Goal: Transaction & Acquisition: Purchase product/service

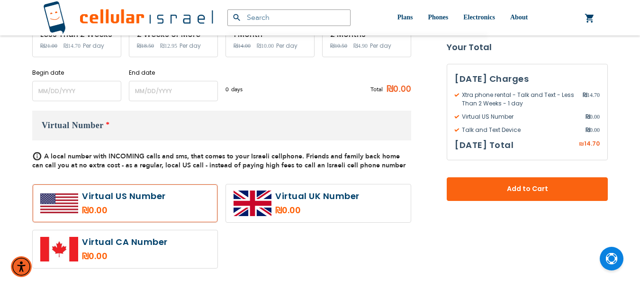
scroll to position [379, 0]
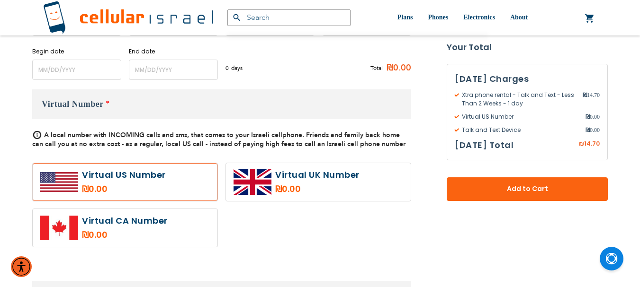
type input "ev4m"
click at [283, 191] on label at bounding box center [318, 182] width 185 height 38
radio input "true"
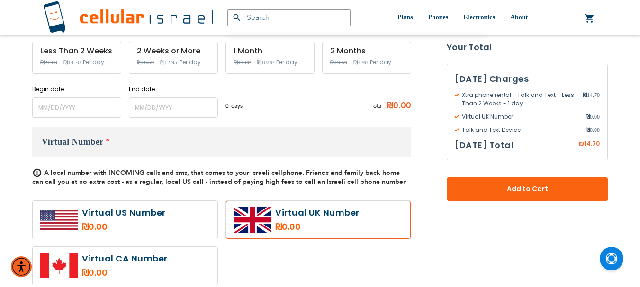
scroll to position [237, 0]
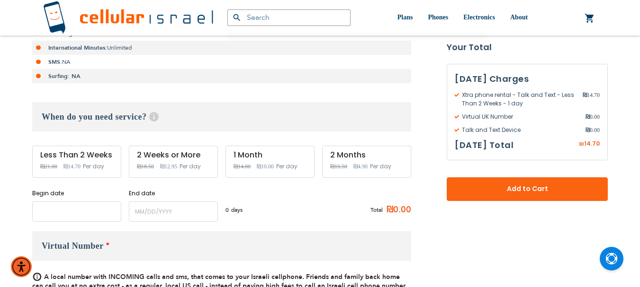
click at [97, 213] on input "name" at bounding box center [76, 212] width 89 height 20
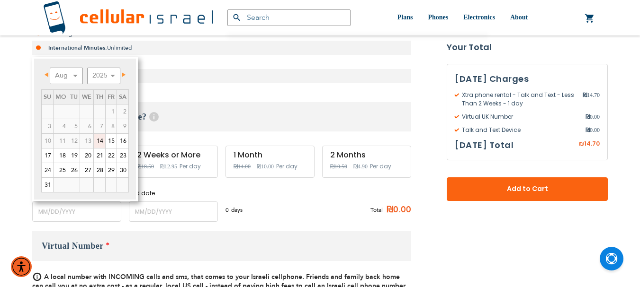
click at [99, 140] on link "14" at bounding box center [99, 141] width 11 height 14
type input "[DATE]"
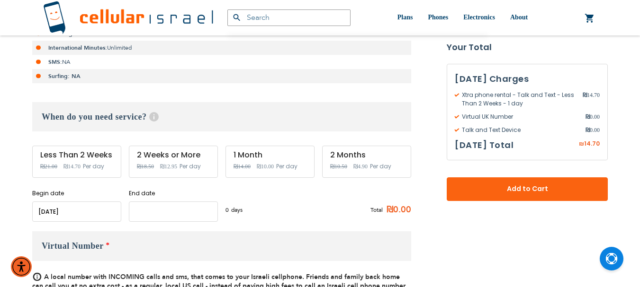
click at [180, 206] on input "name" at bounding box center [173, 212] width 89 height 20
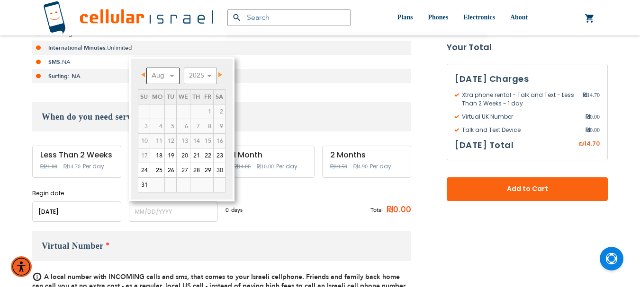
click at [164, 76] on select "Aug Sep Oct Nov Dec" at bounding box center [162, 76] width 33 height 17
click at [146, 68] on select "Aug Sep Oct Nov Dec" at bounding box center [162, 76] width 33 height 17
click at [170, 75] on select "Aug Sep Oct Nov Dec" at bounding box center [162, 76] width 33 height 17
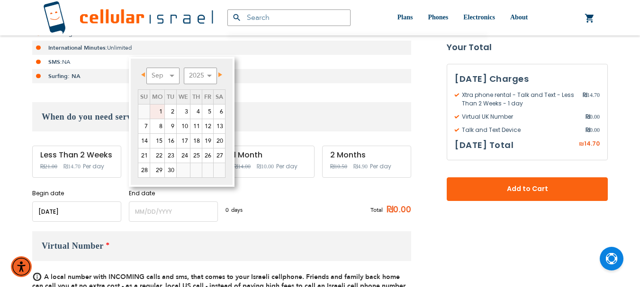
click at [161, 113] on link "1" at bounding box center [157, 112] width 14 height 14
type input "[DATE]"
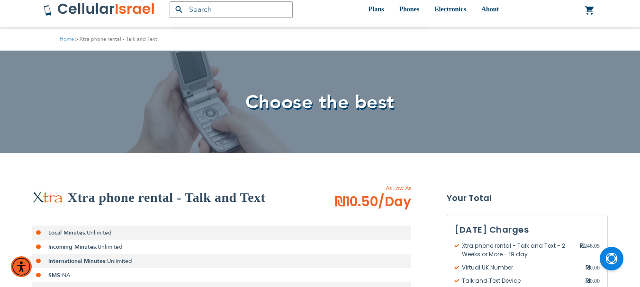
scroll to position [0, 0]
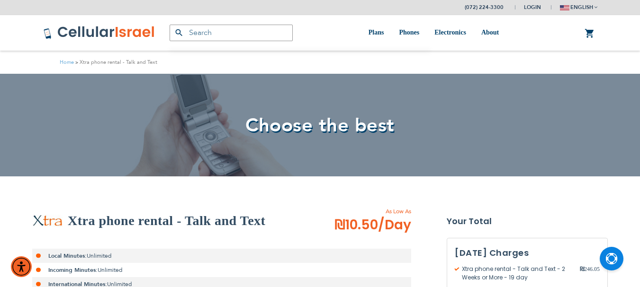
click at [108, 35] on img at bounding box center [99, 33] width 112 height 14
